Goal: Transaction & Acquisition: Book appointment/travel/reservation

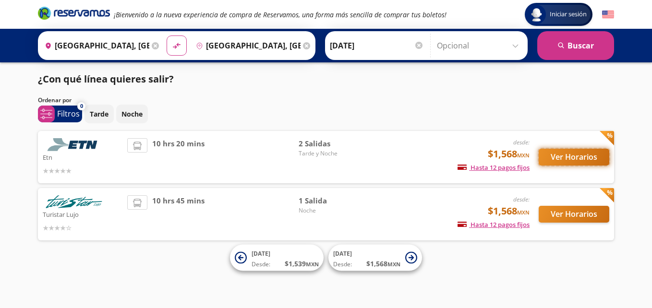
click at [563, 156] on button "Ver Horarios" at bounding box center [574, 157] width 71 height 17
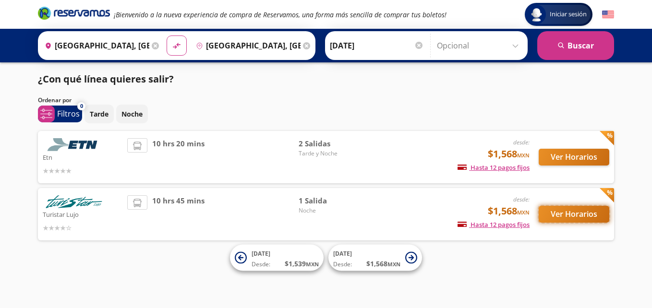
click at [553, 216] on button "Ver Horarios" at bounding box center [574, 214] width 71 height 17
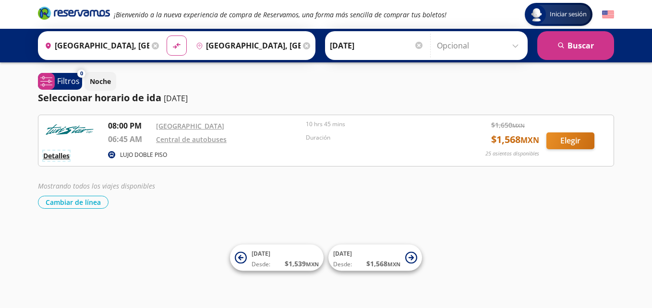
click at [58, 155] on button "Detalles" at bounding box center [56, 156] width 26 height 10
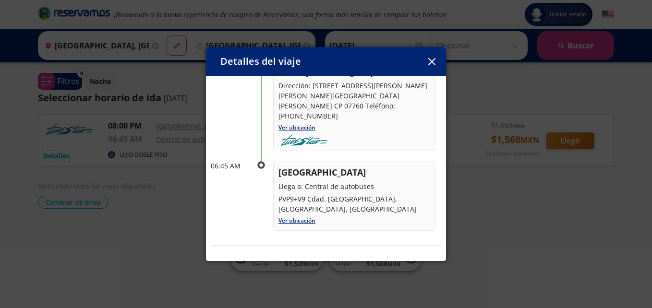
scroll to position [83, 0]
click at [431, 64] on icon "button" at bounding box center [431, 61] width 7 height 7
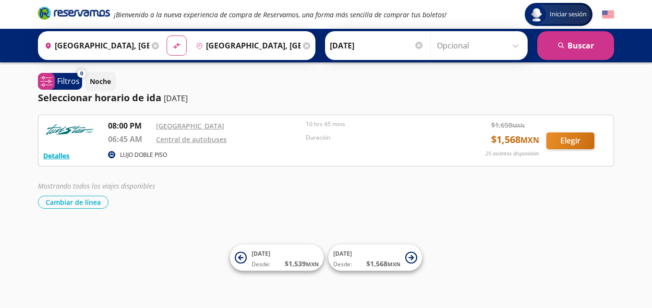
click at [153, 45] on icon at bounding box center [155, 45] width 7 height 7
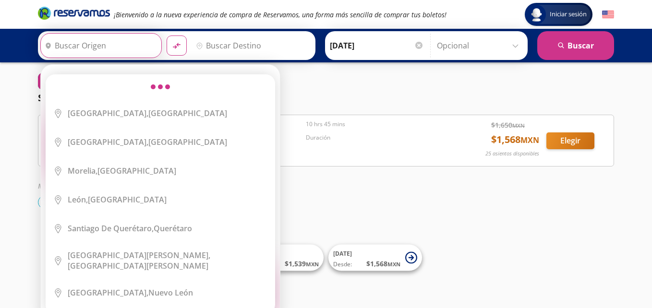
scroll to position [0, 0]
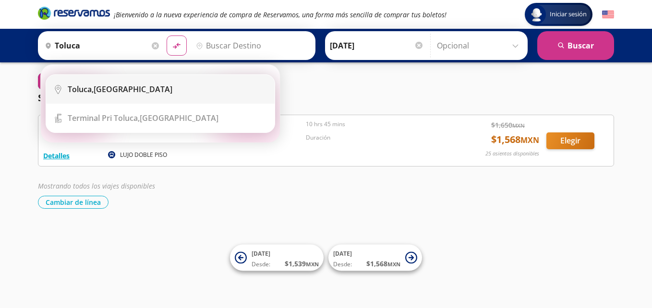
click at [112, 87] on div "Toluca, [GEOGRAPHIC_DATA]" at bounding box center [120, 89] width 105 height 11
type input "Toluca, [GEOGRAPHIC_DATA]"
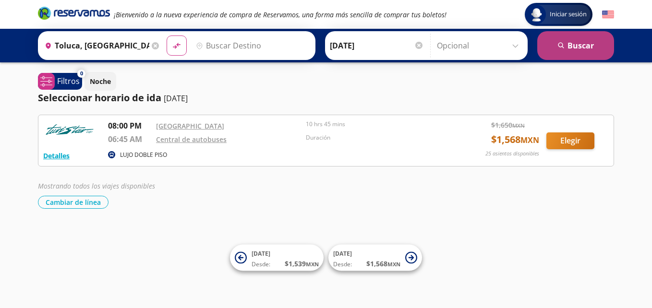
click at [593, 55] on button "search [GEOGRAPHIC_DATA]" at bounding box center [575, 45] width 77 height 29
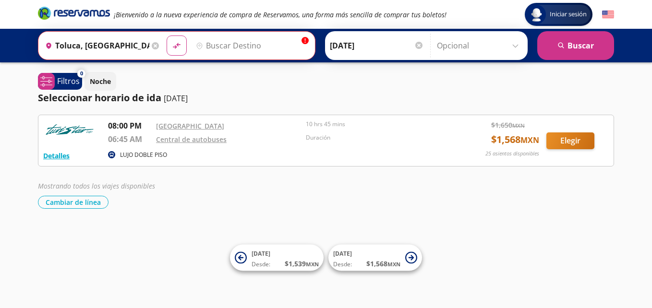
click at [263, 46] on input "Destino" at bounding box center [251, 46] width 118 height 24
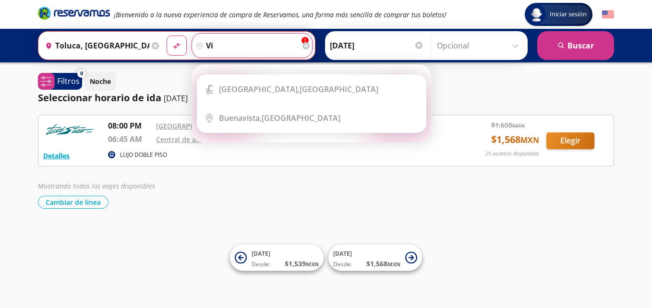
type input "v"
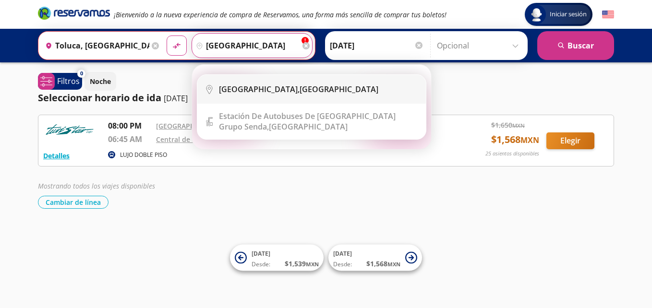
click at [257, 81] on li "City Icon [GEOGRAPHIC_DATA], [GEOGRAPHIC_DATA]" at bounding box center [311, 89] width 228 height 29
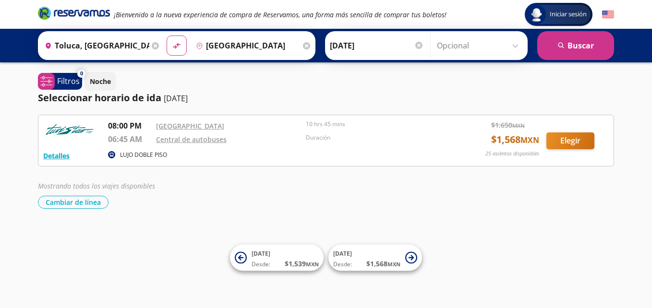
type input "[GEOGRAPHIC_DATA], [GEOGRAPHIC_DATA]"
click at [566, 56] on button "search [GEOGRAPHIC_DATA]" at bounding box center [575, 45] width 77 height 29
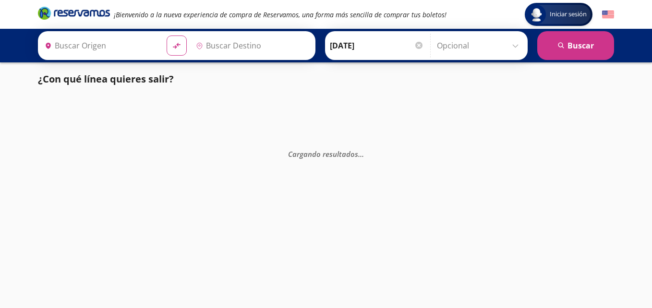
type input "Toluca, [GEOGRAPHIC_DATA]"
type input "[GEOGRAPHIC_DATA], [GEOGRAPHIC_DATA]"
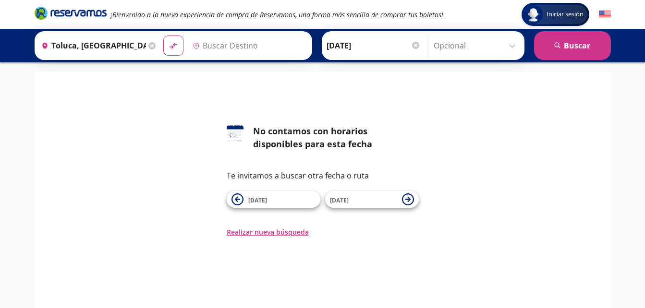
type input "[GEOGRAPHIC_DATA], [GEOGRAPHIC_DATA]"
click at [300, 46] on icon at bounding box center [302, 45] width 7 height 7
